Goal: Task Accomplishment & Management: Manage account settings

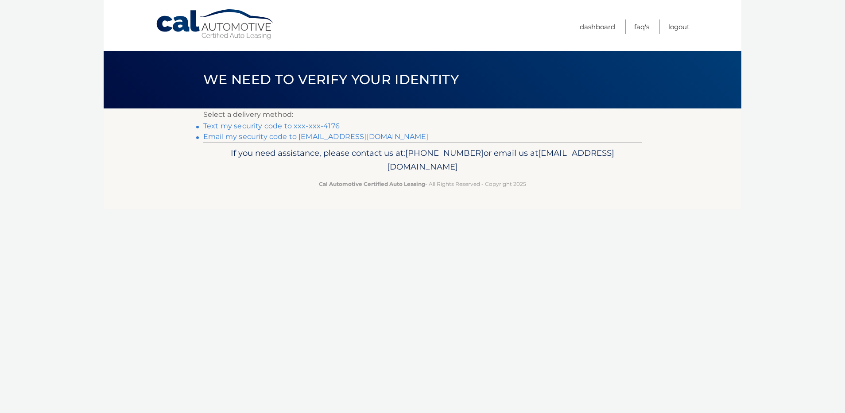
click at [298, 126] on link "Text my security code to xxx-xxx-4176" at bounding box center [271, 126] width 136 height 8
click at [264, 125] on link "Text my security code to xxx-xxx-4176" at bounding box center [271, 126] width 136 height 8
click at [264, 128] on link "Text my security code to xxx-xxx-4176" at bounding box center [271, 126] width 136 height 8
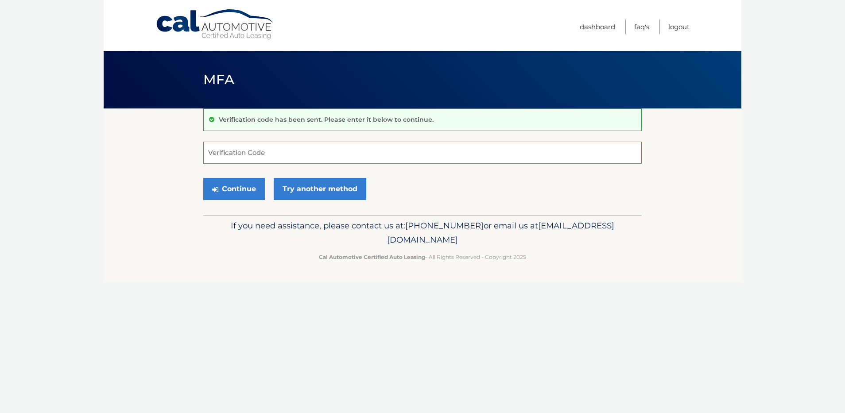
click at [261, 152] on input "Verification Code" at bounding box center [422, 153] width 438 height 22
type input "365575"
click at [244, 194] on button "Continue" at bounding box center [234, 189] width 62 height 22
click at [244, 190] on button "Continue" at bounding box center [234, 189] width 62 height 22
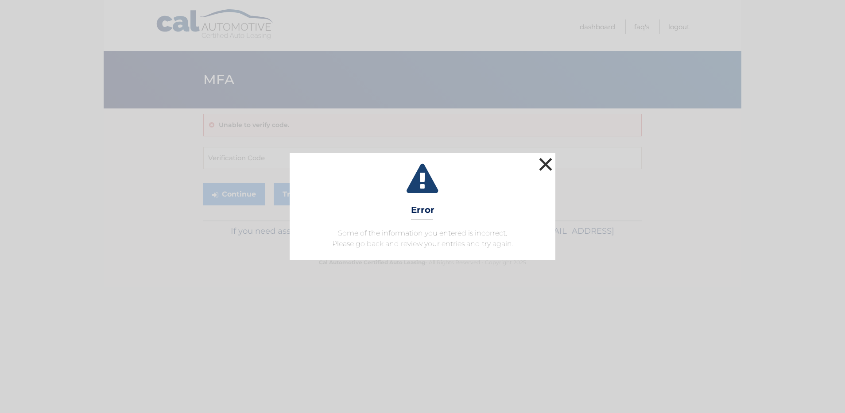
click at [540, 165] on button "×" at bounding box center [546, 164] width 18 height 18
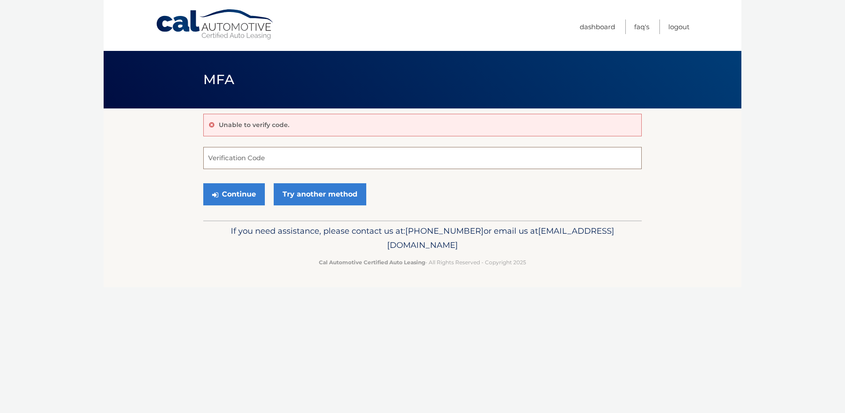
click at [273, 160] on input "Verification Code" at bounding box center [422, 158] width 438 height 22
type input "365575"
click at [238, 189] on button "Continue" at bounding box center [234, 194] width 62 height 22
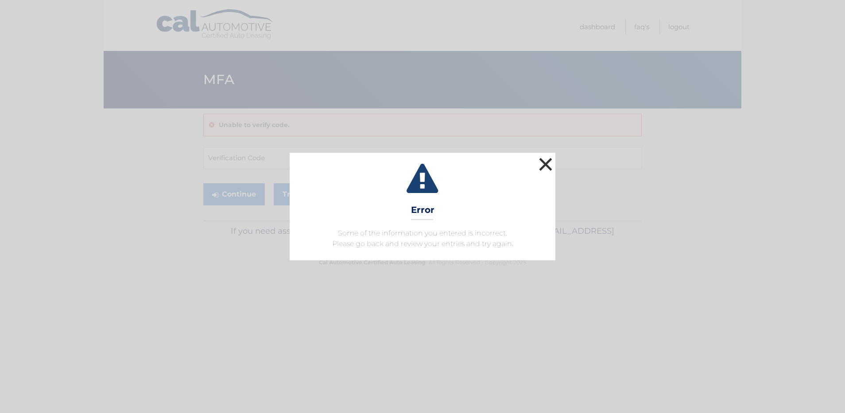
click at [547, 161] on button "×" at bounding box center [546, 164] width 18 height 18
click at [542, 165] on button "×" at bounding box center [546, 164] width 18 height 18
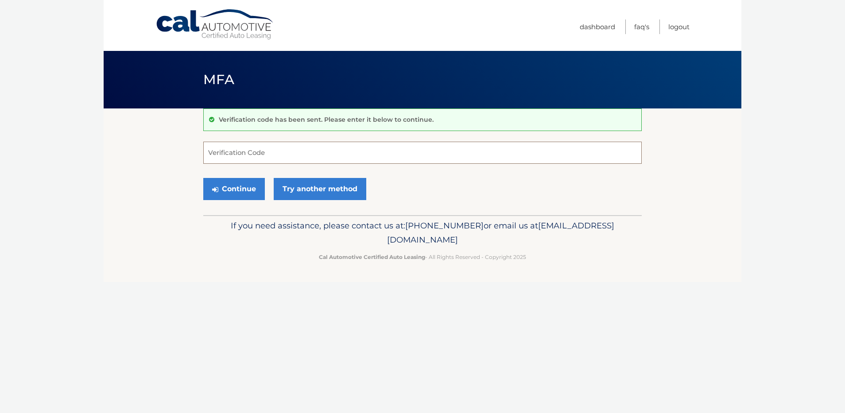
click at [284, 150] on input "Verification Code" at bounding box center [422, 153] width 438 height 22
type input "365575"
click at [225, 186] on button "Continue" at bounding box center [234, 189] width 62 height 22
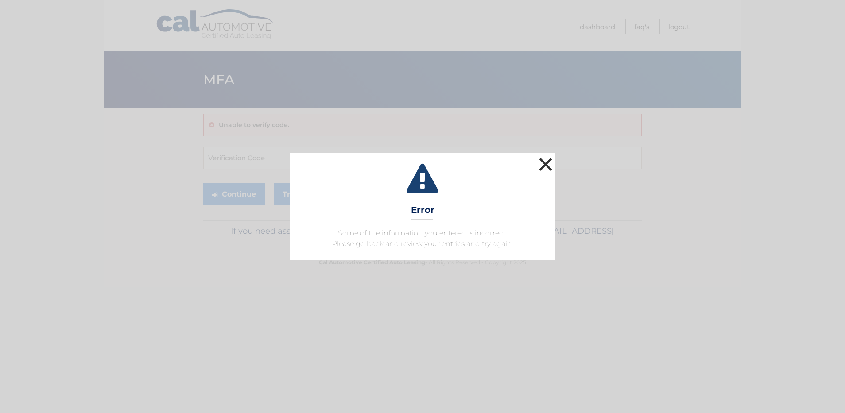
click at [541, 163] on button "×" at bounding box center [546, 164] width 18 height 18
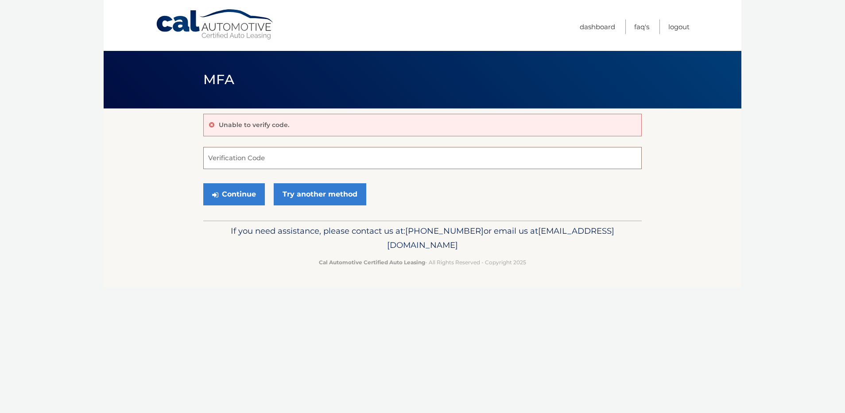
click at [247, 159] on input "Verification Code" at bounding box center [422, 158] width 438 height 22
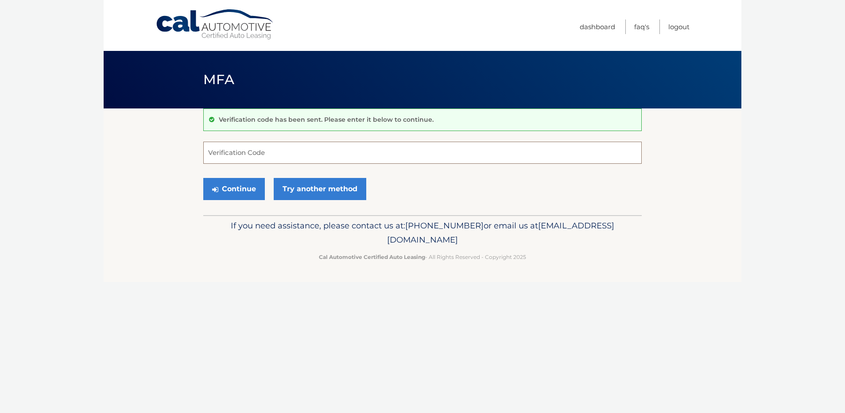
click at [262, 155] on input "Verification Code" at bounding box center [422, 153] width 438 height 22
click at [259, 153] on input "Verification Code" at bounding box center [422, 153] width 438 height 22
type input "799092"
click at [244, 188] on button "Continue" at bounding box center [234, 189] width 62 height 22
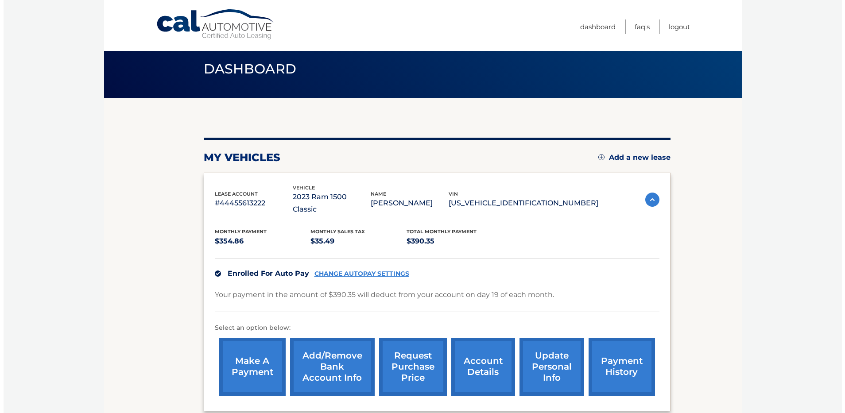
scroll to position [89, 0]
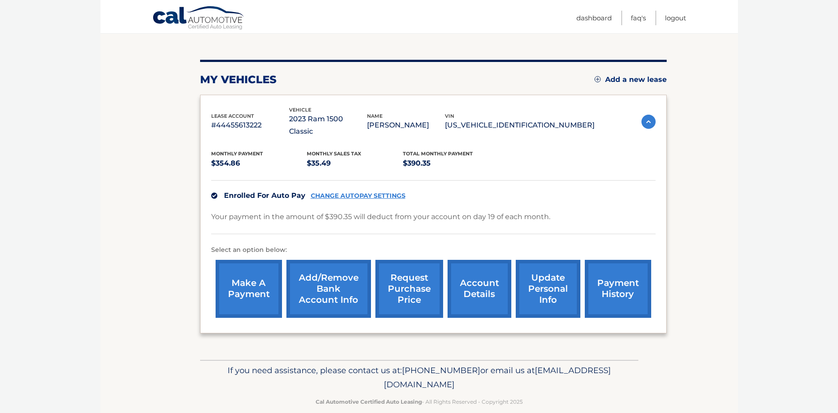
click at [404, 275] on link "request purchase price" at bounding box center [410, 289] width 68 height 58
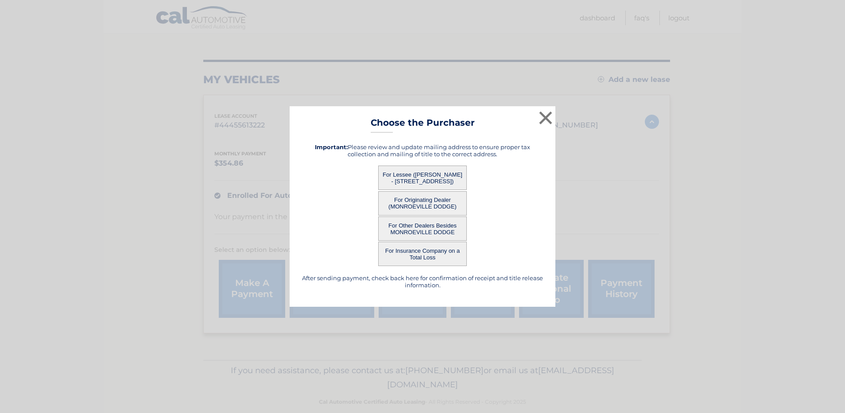
click at [408, 178] on button "For Lessee ([PERSON_NAME] - [STREET_ADDRESS])" at bounding box center [422, 178] width 89 height 24
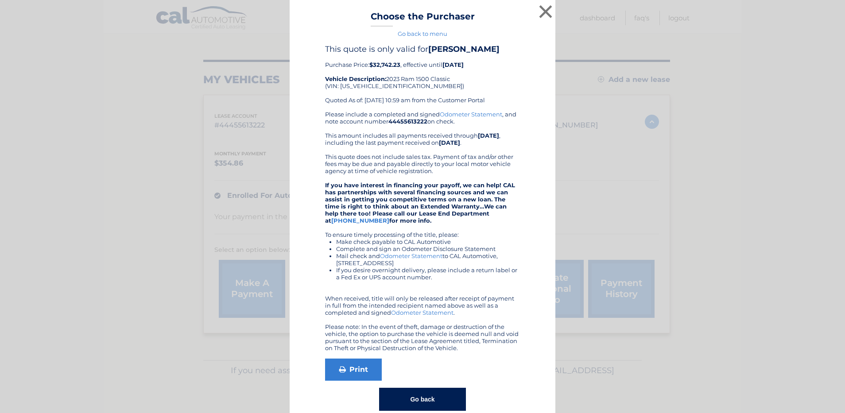
scroll to position [16, 0]
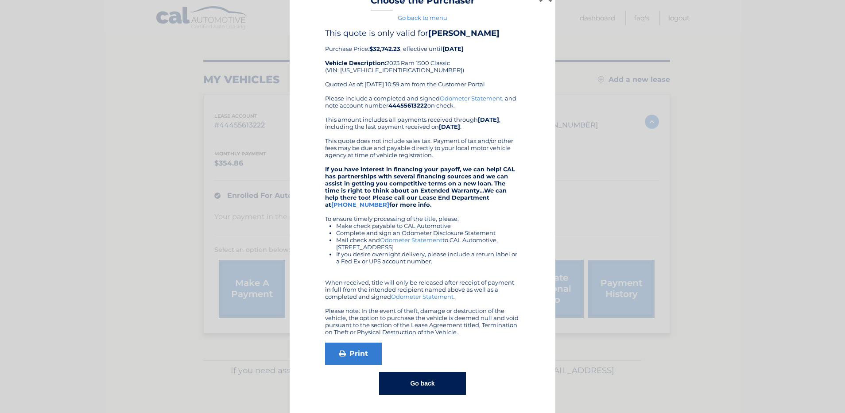
click at [382, 380] on button "Go back" at bounding box center [422, 383] width 86 height 23
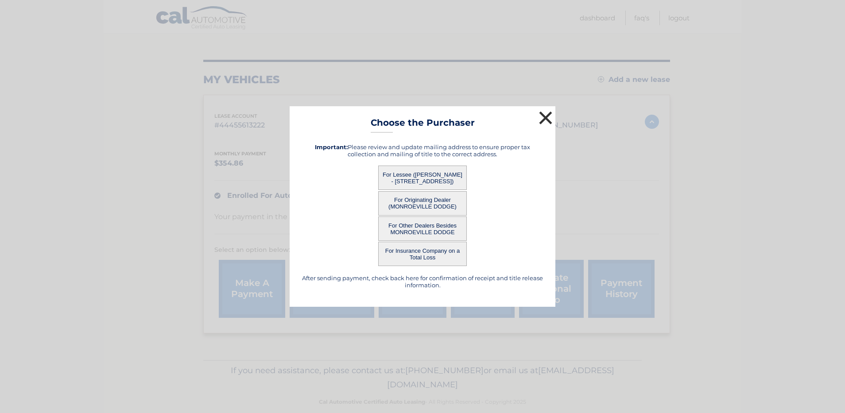
click at [546, 116] on button "×" at bounding box center [546, 118] width 18 height 18
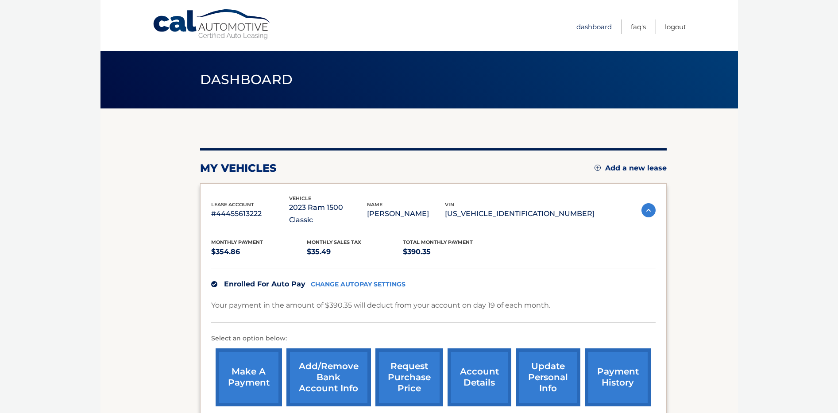
click at [589, 26] on link "Dashboard" at bounding box center [594, 26] width 35 height 15
click at [581, 21] on link "Dashboard" at bounding box center [594, 26] width 35 height 15
click at [584, 25] on link "Dashboard" at bounding box center [594, 26] width 35 height 15
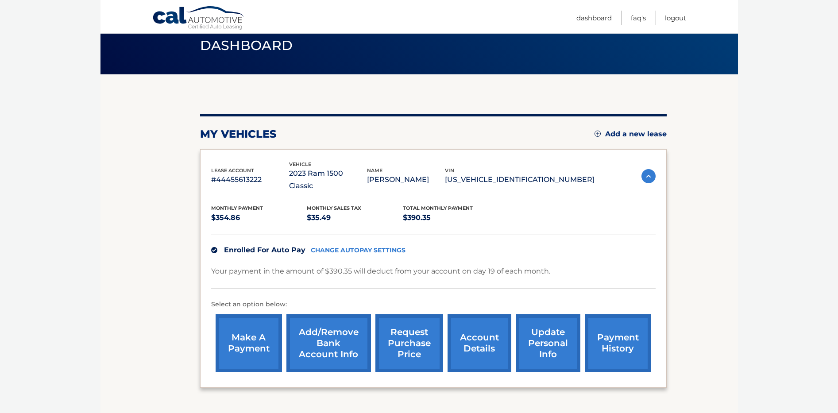
scroll to position [90, 0]
